Goal: Task Accomplishment & Management: Complete application form

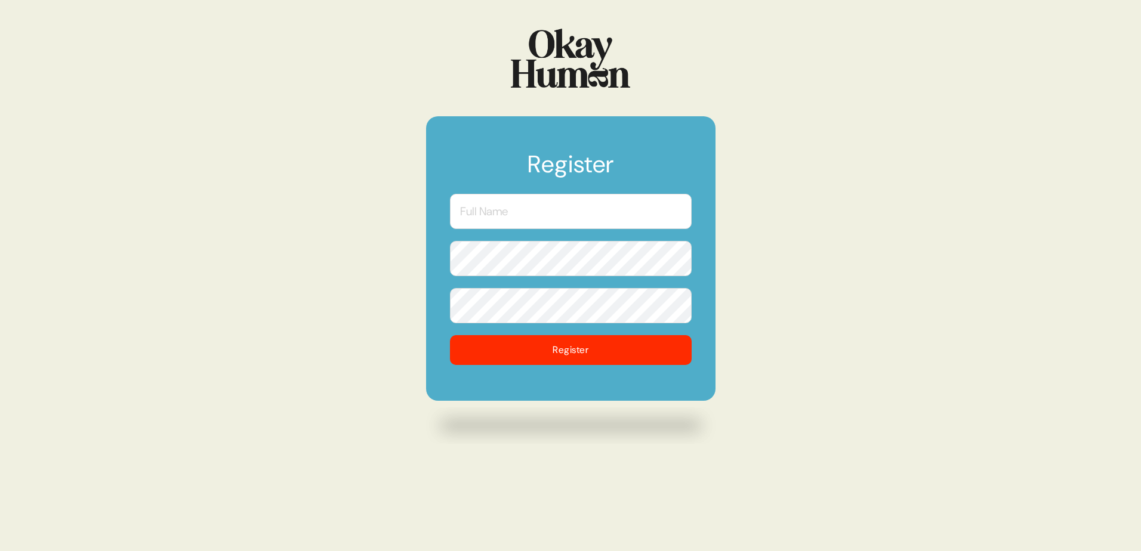
click at [507, 211] on input "text" at bounding box center [571, 211] width 242 height 35
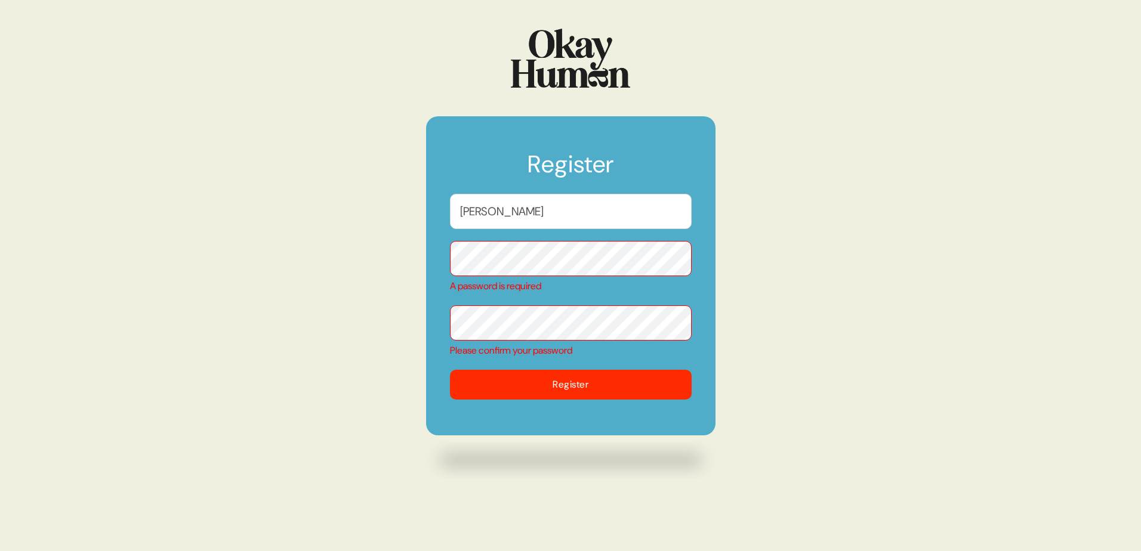
click at [539, 211] on input "[PERSON_NAME]" at bounding box center [571, 211] width 242 height 35
type input "[PERSON_NAME]"
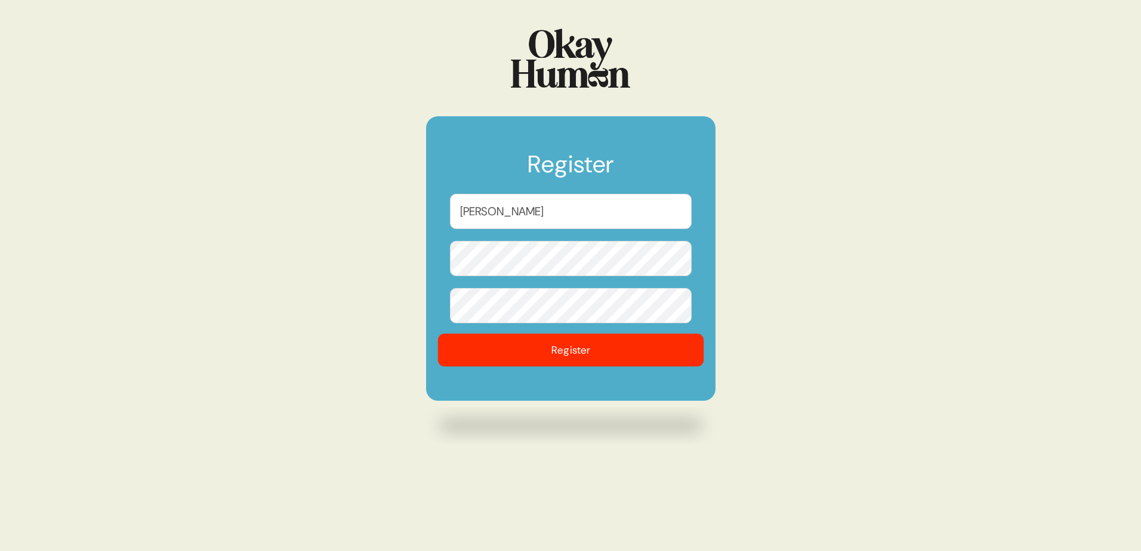
click at [585, 347] on button "Register" at bounding box center [570, 350] width 266 height 33
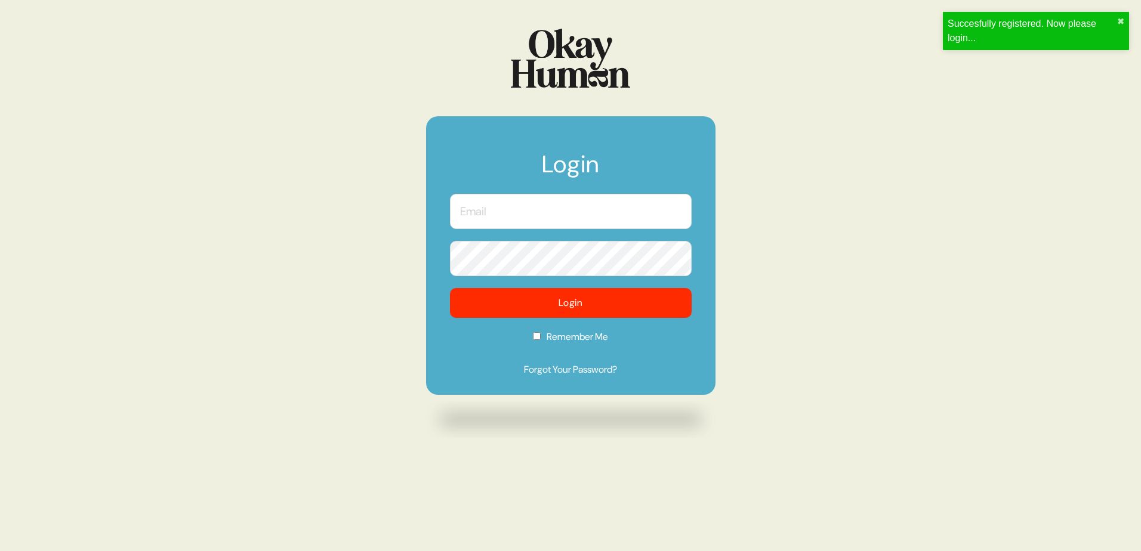
click at [527, 204] on input "text" at bounding box center [571, 211] width 242 height 35
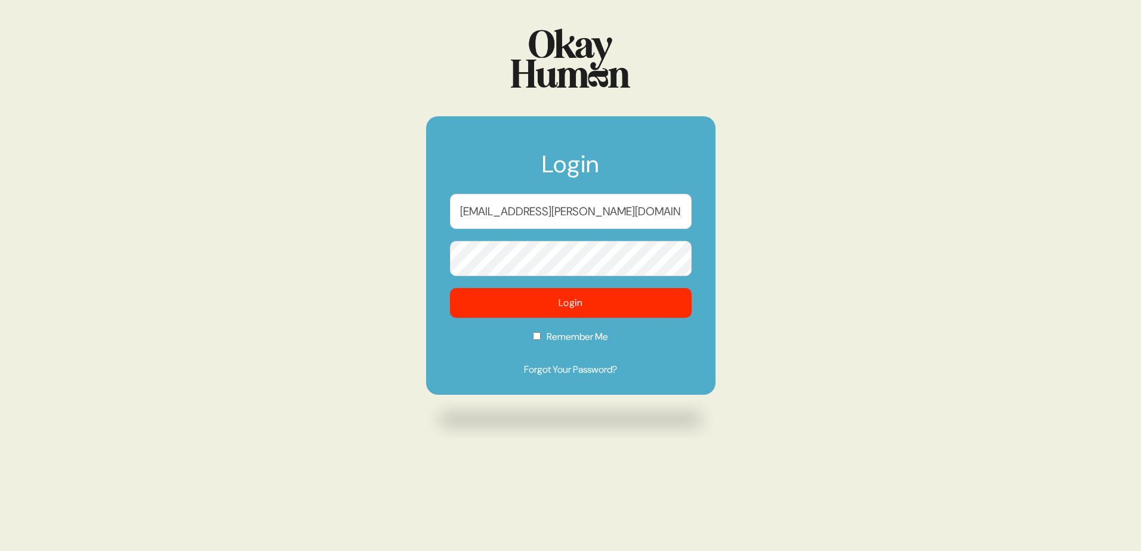
type input "[EMAIL_ADDRESS][PERSON_NAME][DOMAIN_NAME]"
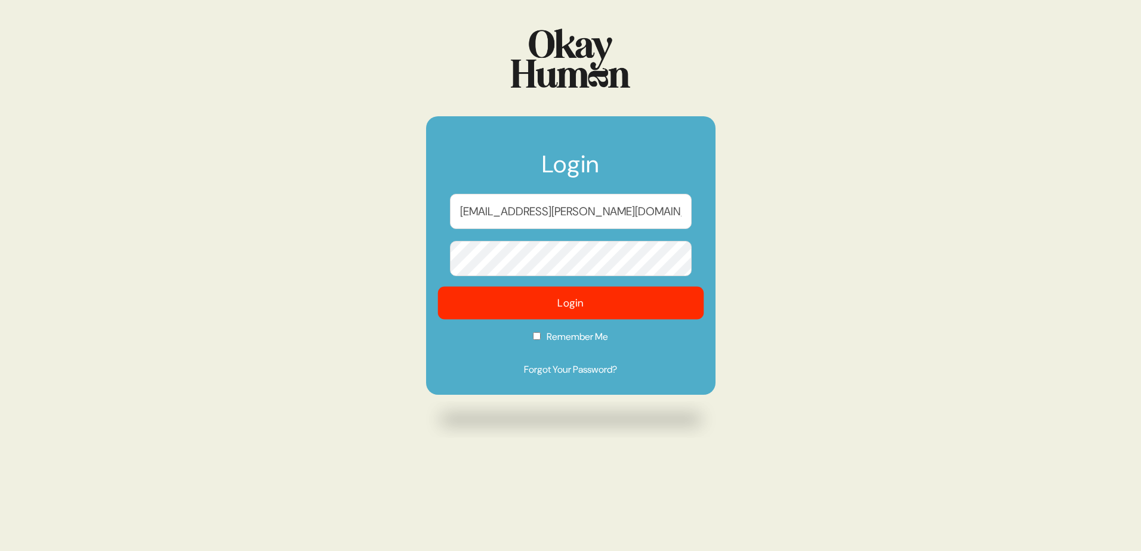
click at [513, 299] on button "Login" at bounding box center [570, 303] width 266 height 33
click at [585, 310] on button "Login" at bounding box center [570, 303] width 266 height 33
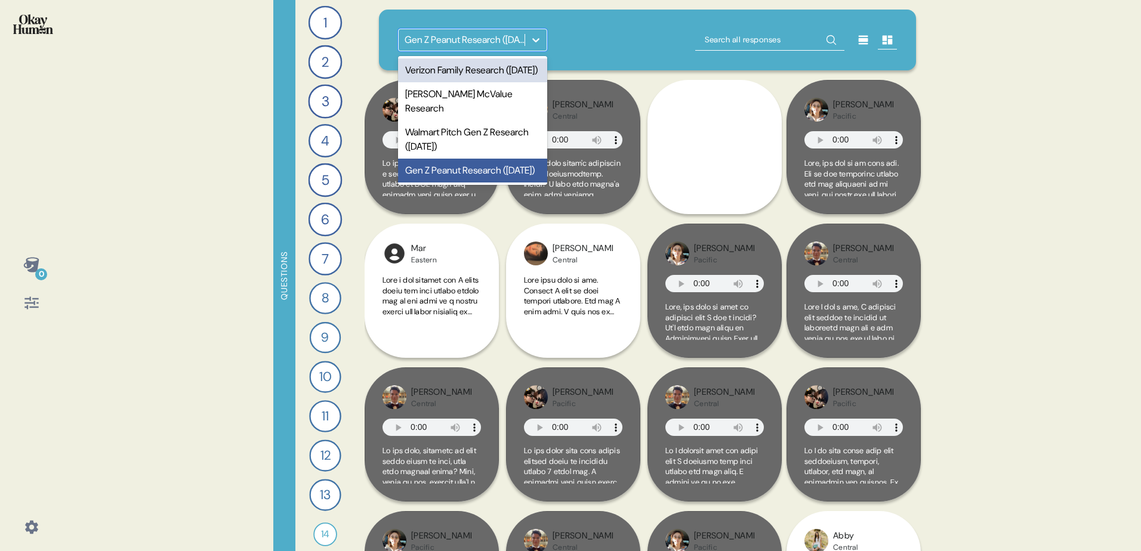
click at [527, 34] on div at bounding box center [535, 39] width 21 height 21
click at [494, 82] on div "Verizon Family Research ([DATE])" at bounding box center [472, 70] width 149 height 24
